Goal: Find specific page/section: Find specific page/section

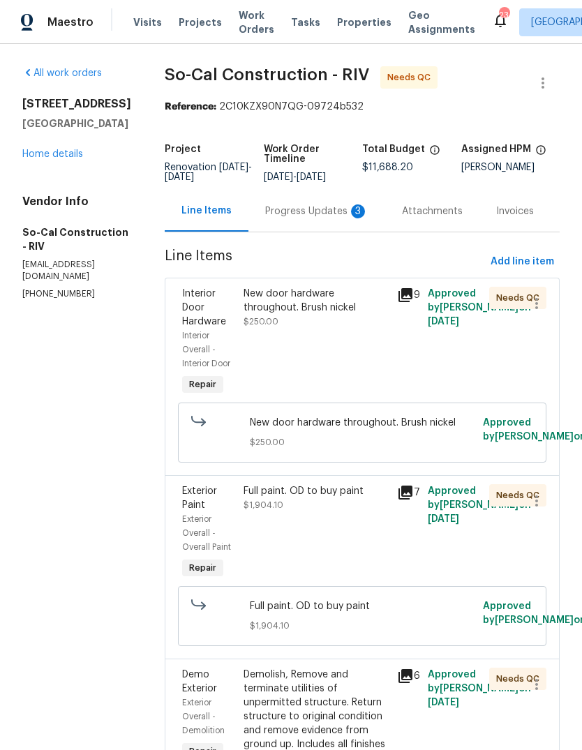
scroll to position [-26, 0]
click at [152, 23] on span "Visits" at bounding box center [147, 22] width 29 height 14
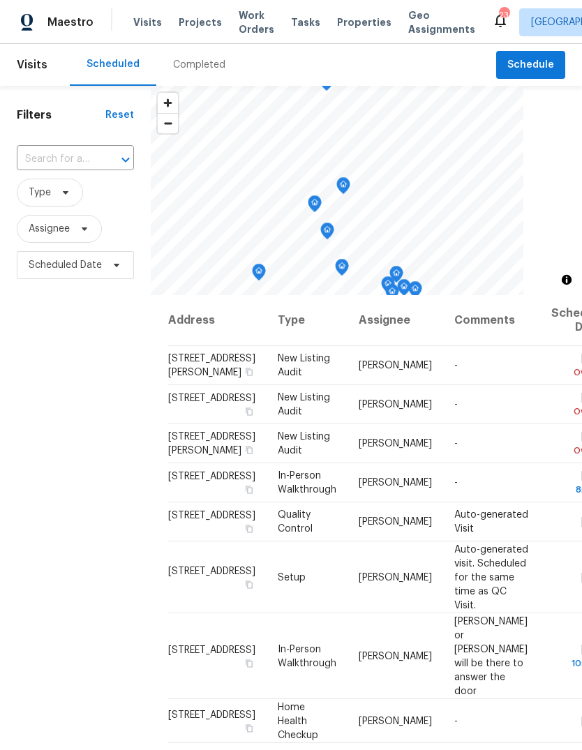
click at [217, 71] on div "Completed" at bounding box center [199, 65] width 52 height 14
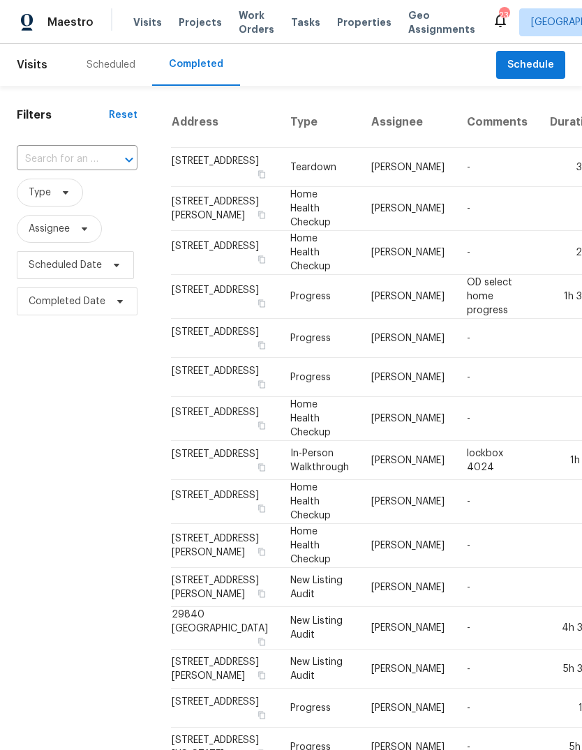
click at [118, 71] on div "Scheduled" at bounding box center [110, 65] width 49 height 14
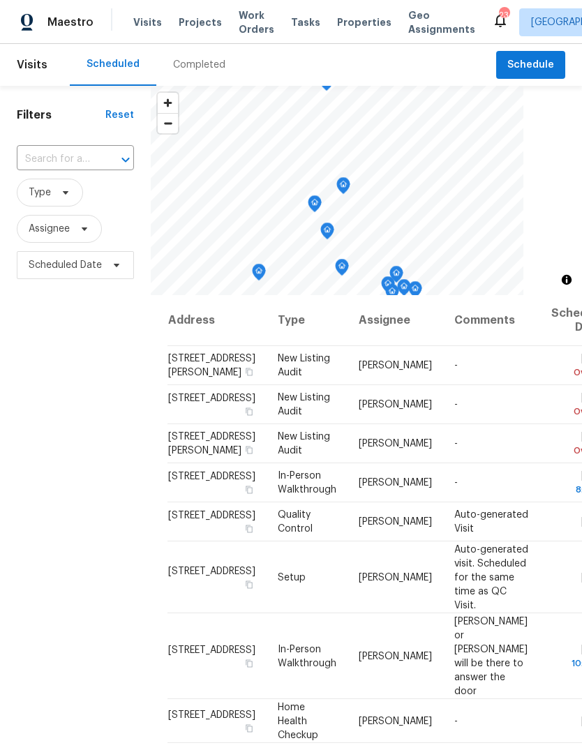
click at [354, 21] on span "Properties" at bounding box center [364, 22] width 54 height 14
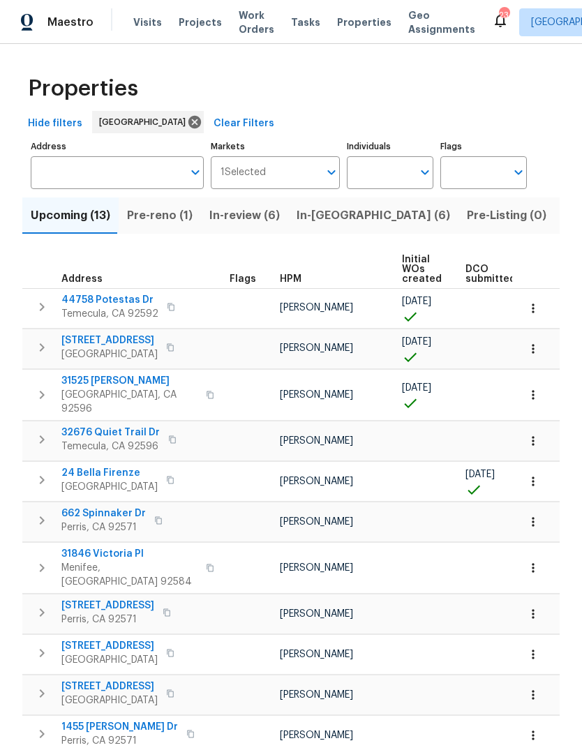
click at [380, 183] on input "Individuals" at bounding box center [380, 172] width 66 height 33
type input "[PERSON_NAME]"
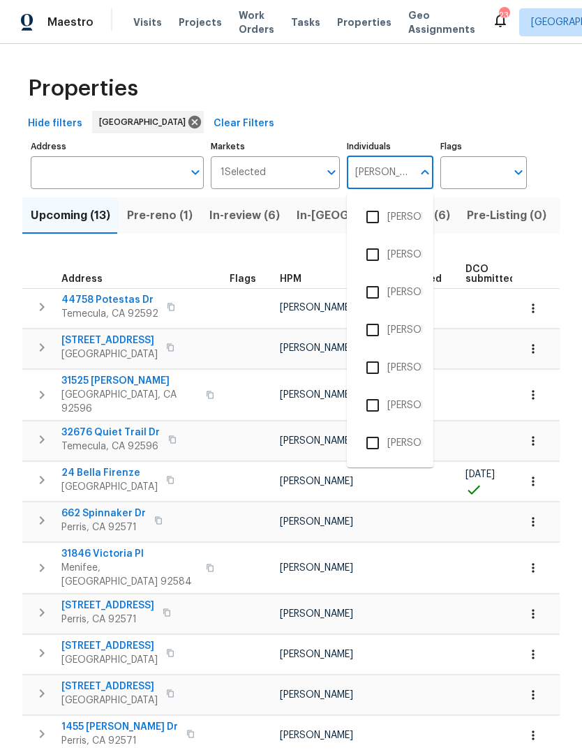
click at [402, 299] on li "[PERSON_NAME]" at bounding box center [390, 292] width 64 height 29
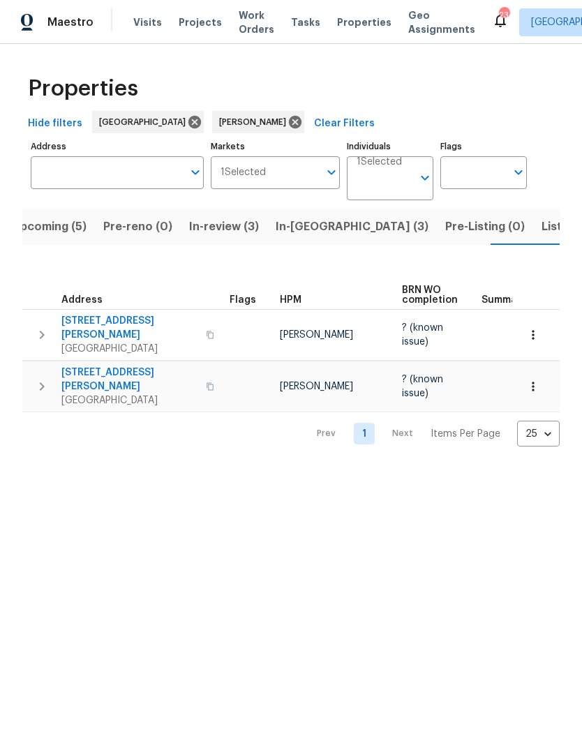
click at [541, 229] on span "Listed (1)" at bounding box center [566, 227] width 50 height 20
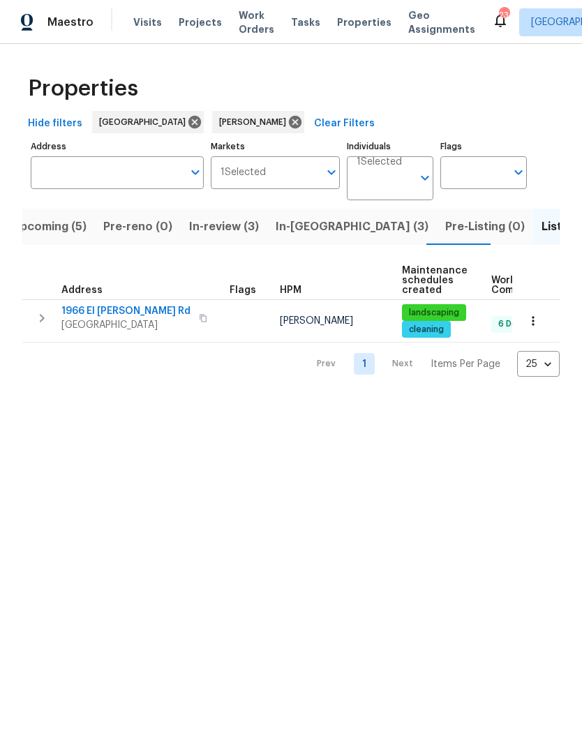
click at [235, 233] on span "In-review (3)" at bounding box center [224, 227] width 70 height 20
